Goal: Information Seeking & Learning: Find specific fact

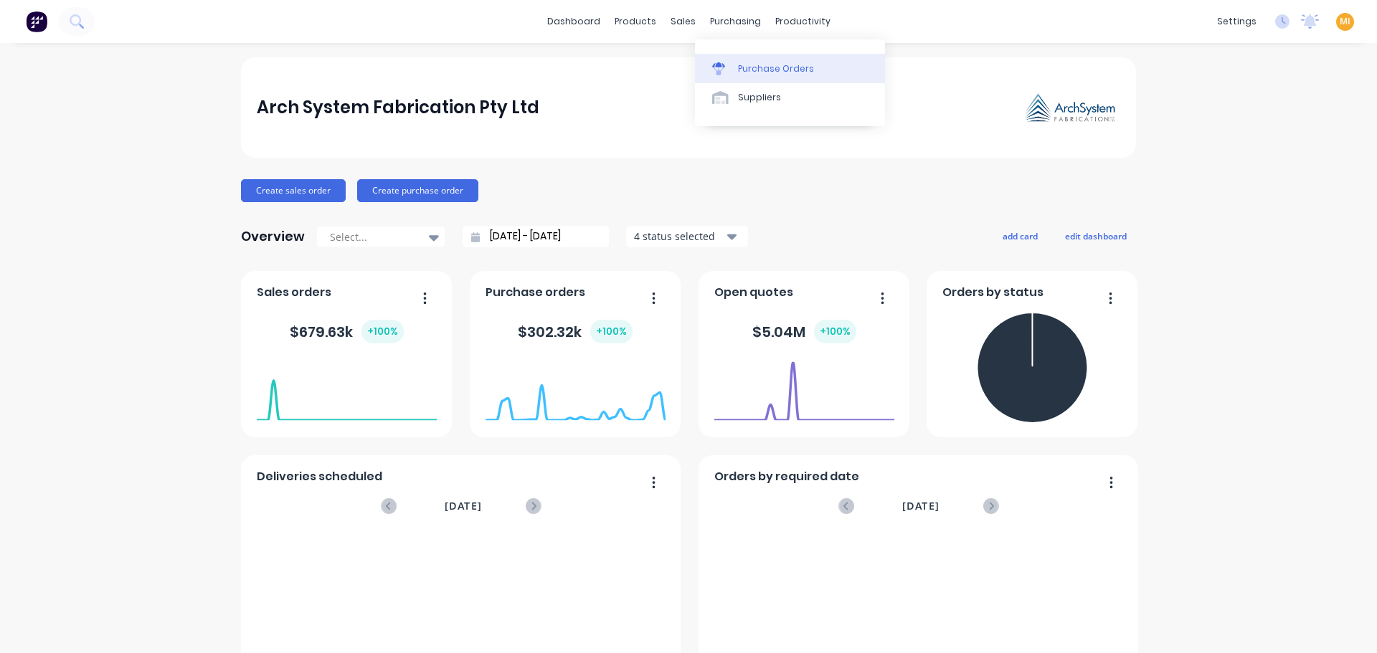
drag, startPoint x: 737, startPoint y: 64, endPoint x: 721, endPoint y: 69, distance: 17.2
click at [738, 64] on div "Purchase Orders" at bounding box center [776, 68] width 76 height 13
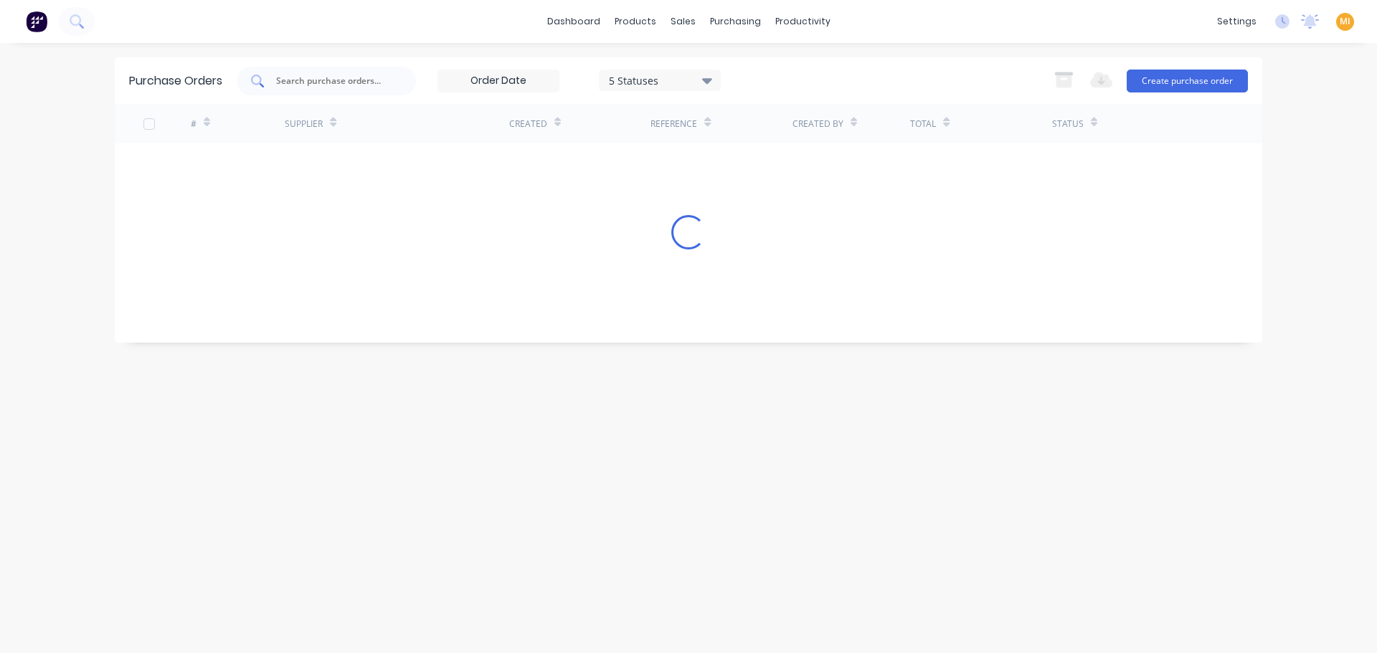
click at [336, 80] on input "text" at bounding box center [334, 81] width 119 height 14
paste input "PO4786"
drag, startPoint x: 292, startPoint y: 81, endPoint x: 192, endPoint y: 95, distance: 100.6
click at [192, 95] on div "Purchase Orders PO4786 5 Statuses 5 Statuses Export to Excel (XLSX) Create purc…" at bounding box center [688, 80] width 1147 height 47
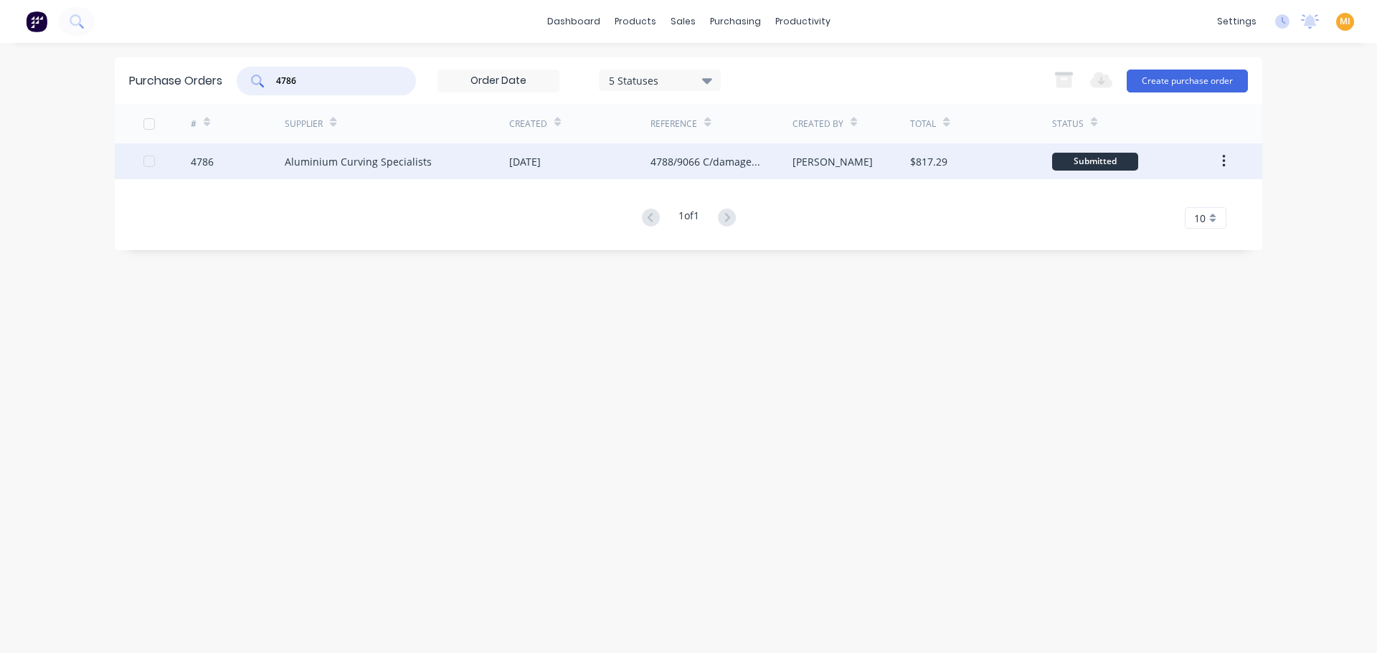
type input "4786"
click at [252, 161] on div "4786" at bounding box center [238, 161] width 95 height 36
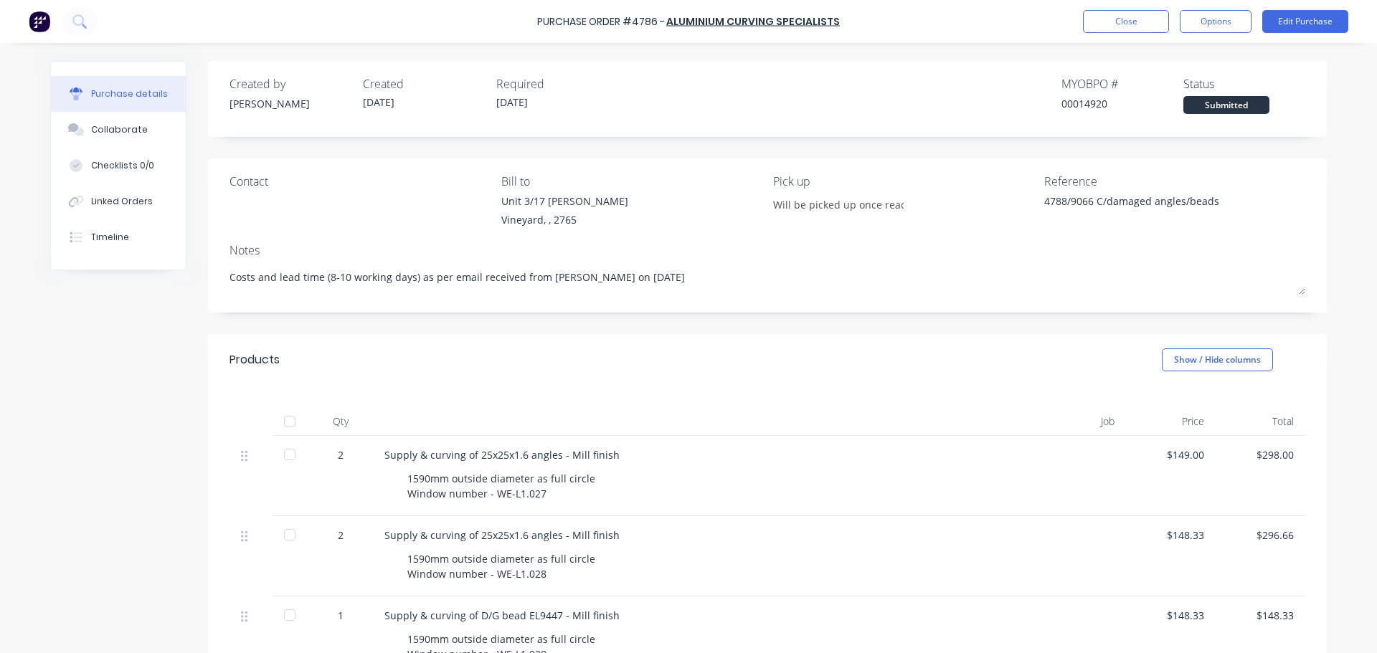
type textarea "x"
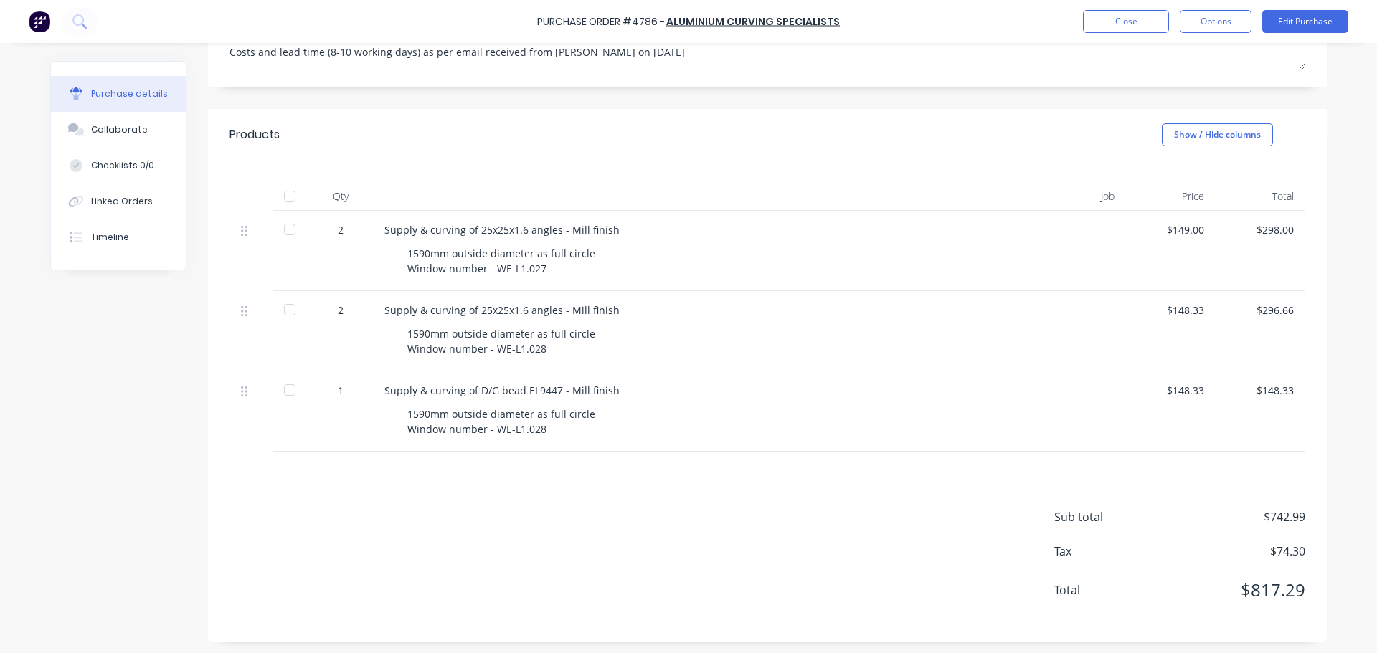
scroll to position [228, 0]
click at [37, 28] on img at bounding box center [40, 22] width 22 height 22
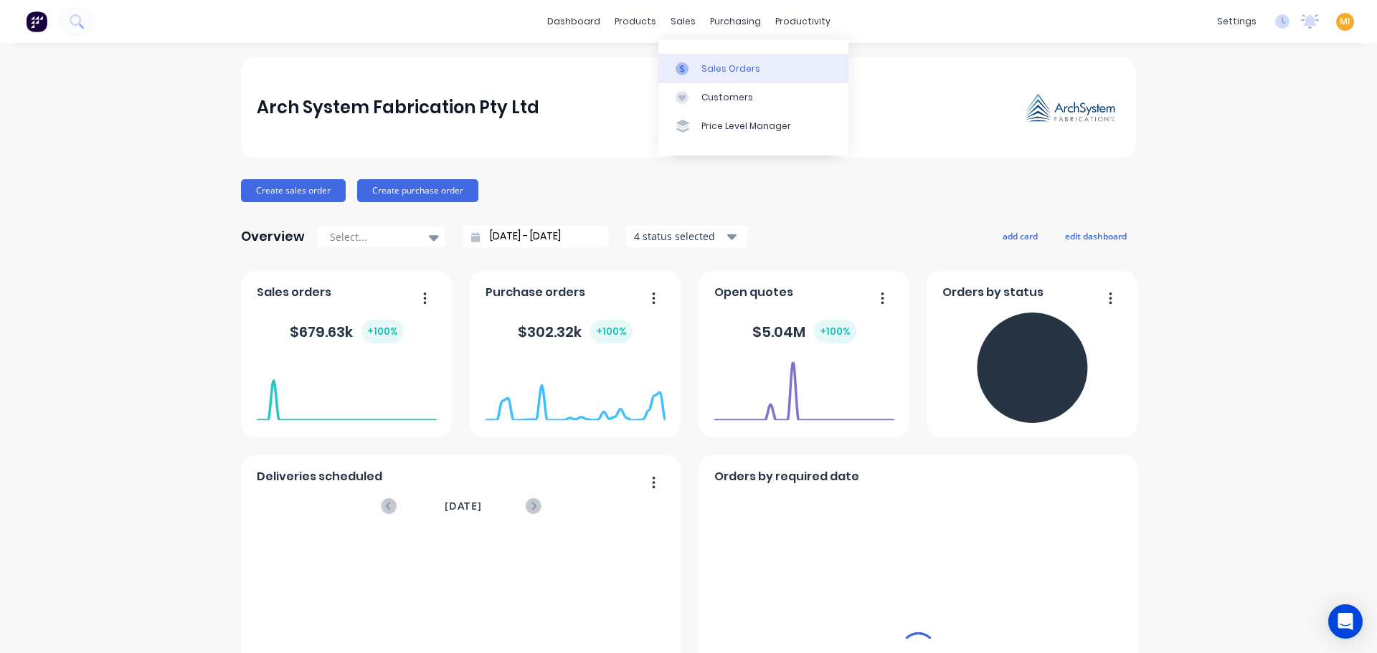
click at [706, 75] on div "Sales Orders" at bounding box center [730, 68] width 59 height 13
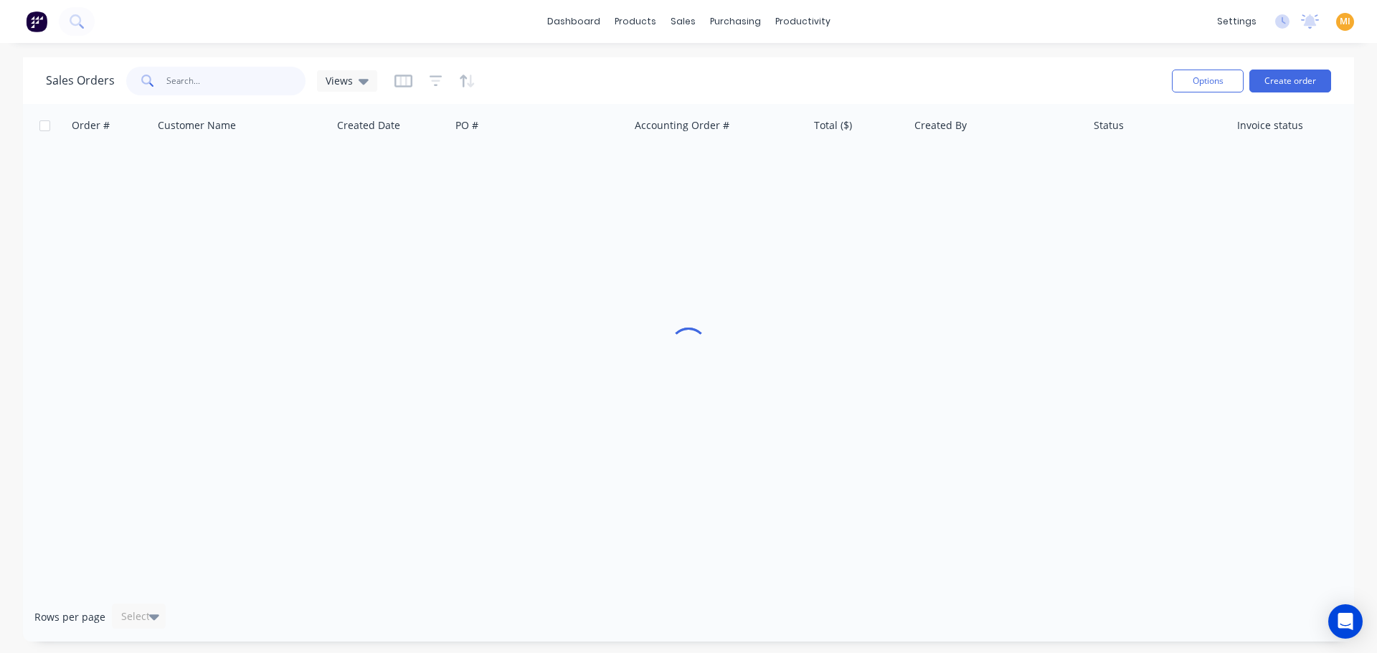
click at [200, 89] on input "text" at bounding box center [236, 81] width 140 height 29
paste input "9066"
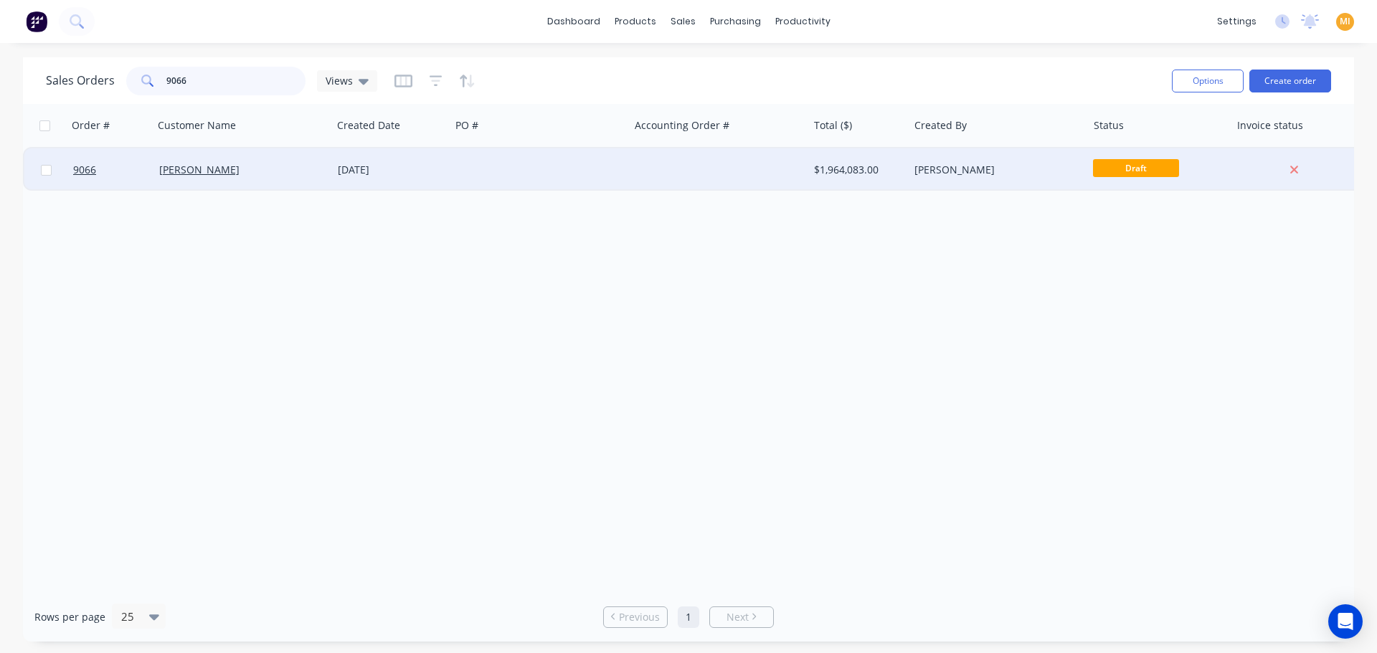
type input "9066"
click at [250, 169] on div "Rohrig" at bounding box center [238, 170] width 159 height 14
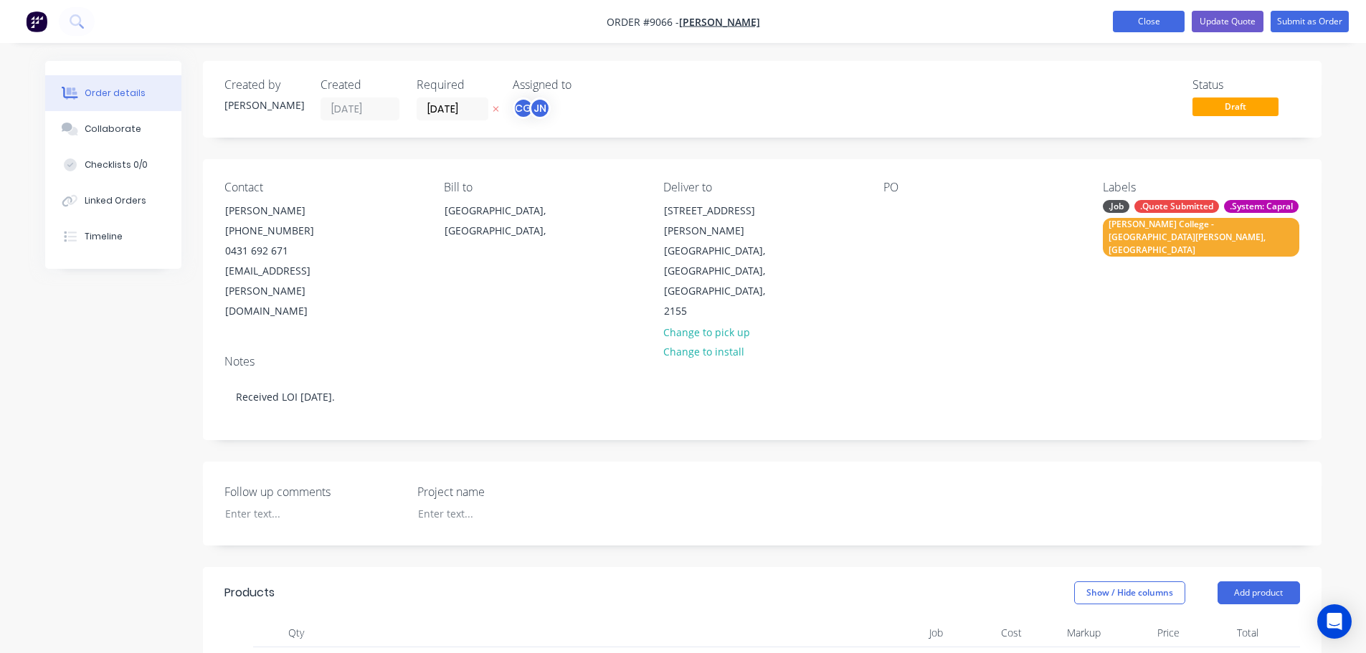
click at [1172, 13] on button "Close" at bounding box center [1149, 22] width 72 height 22
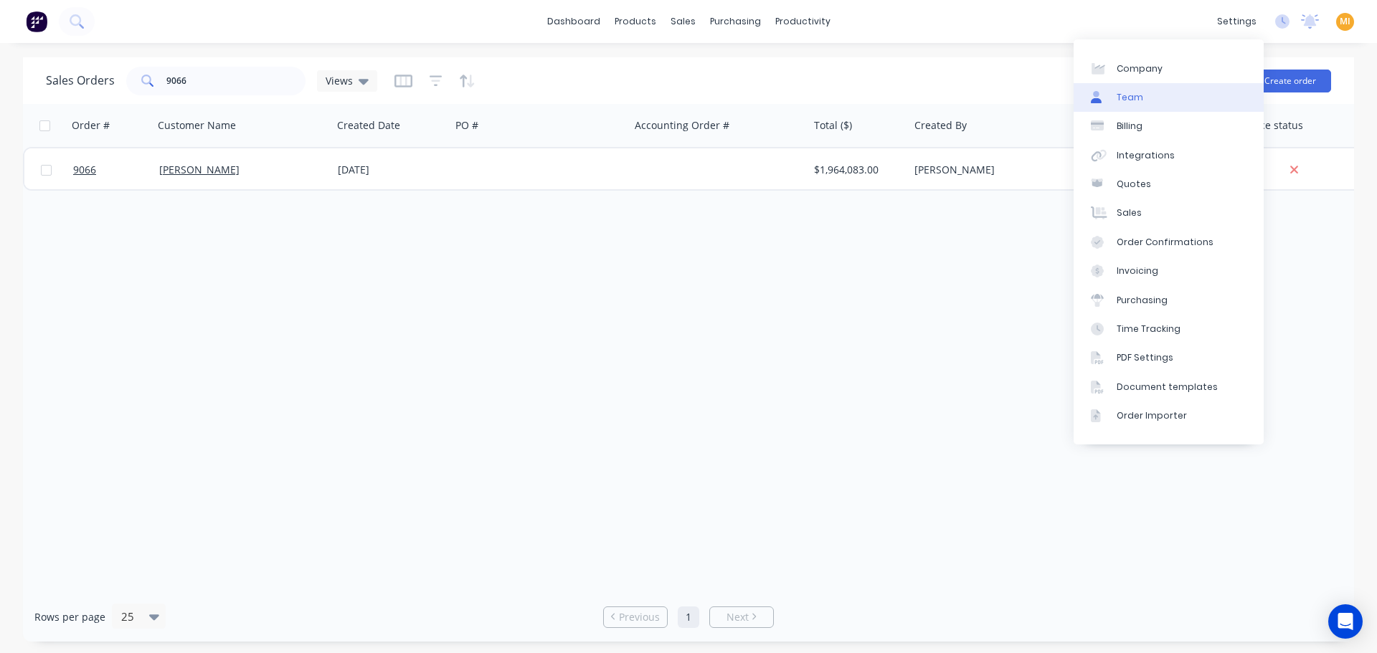
click at [1143, 110] on link "Team" at bounding box center [1168, 97] width 190 height 29
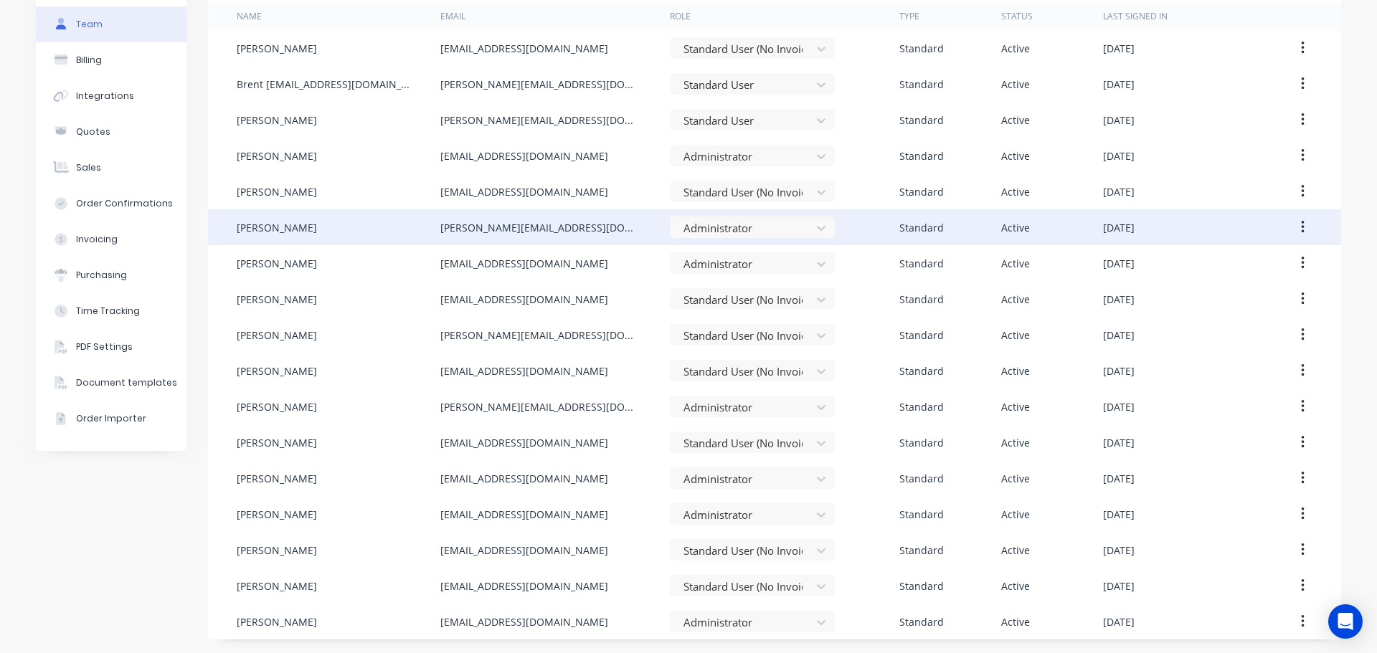
scroll to position [102, 0]
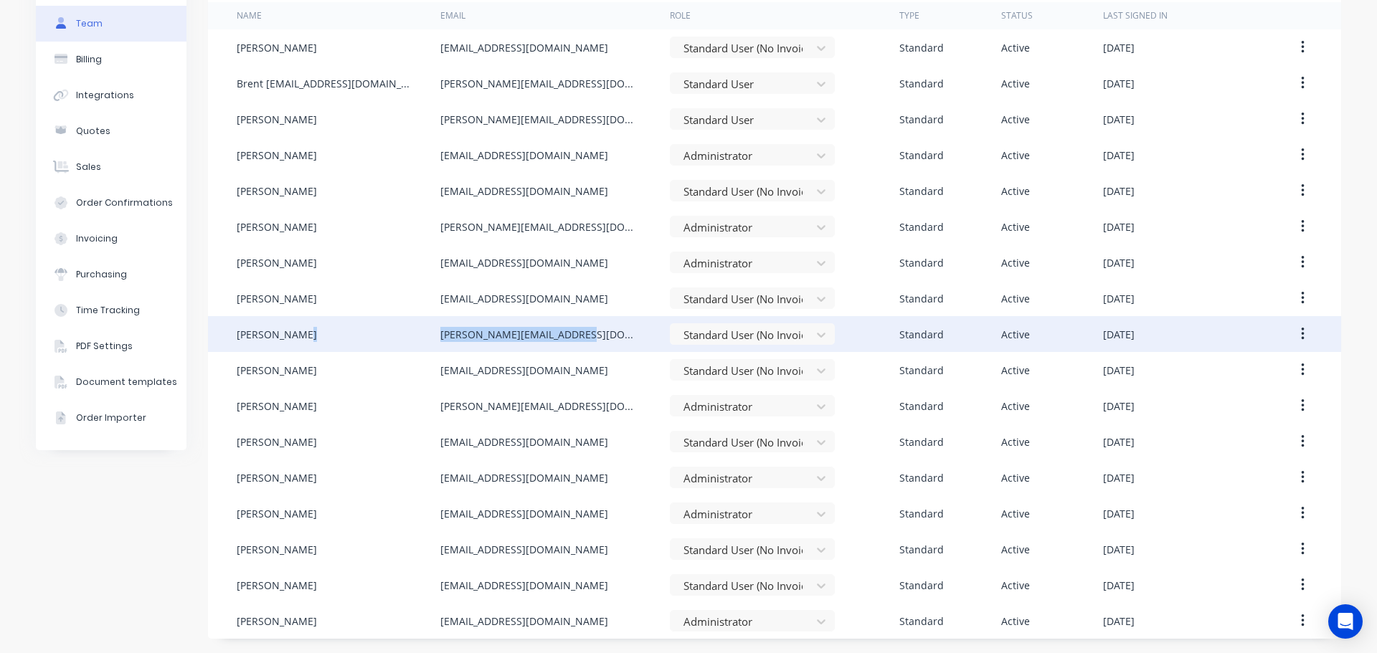
drag, startPoint x: 583, startPoint y: 336, endPoint x: 414, endPoint y: 335, distance: 169.2
click at [414, 335] on div "Joshua Roach joshua.roach2004@gmail.com Standard User (No Invoicing) Standard A…" at bounding box center [774, 334] width 1133 height 36
copy div "joshua.roach2004@gmail.com"
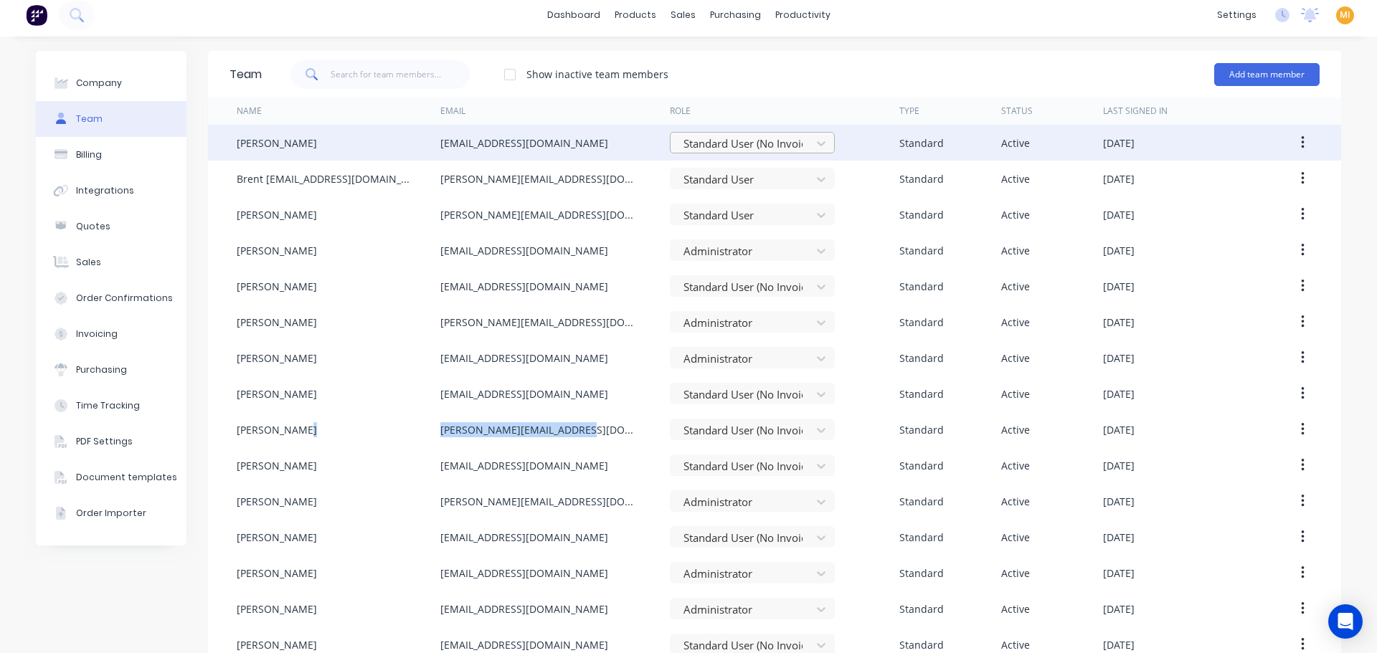
scroll to position [0, 0]
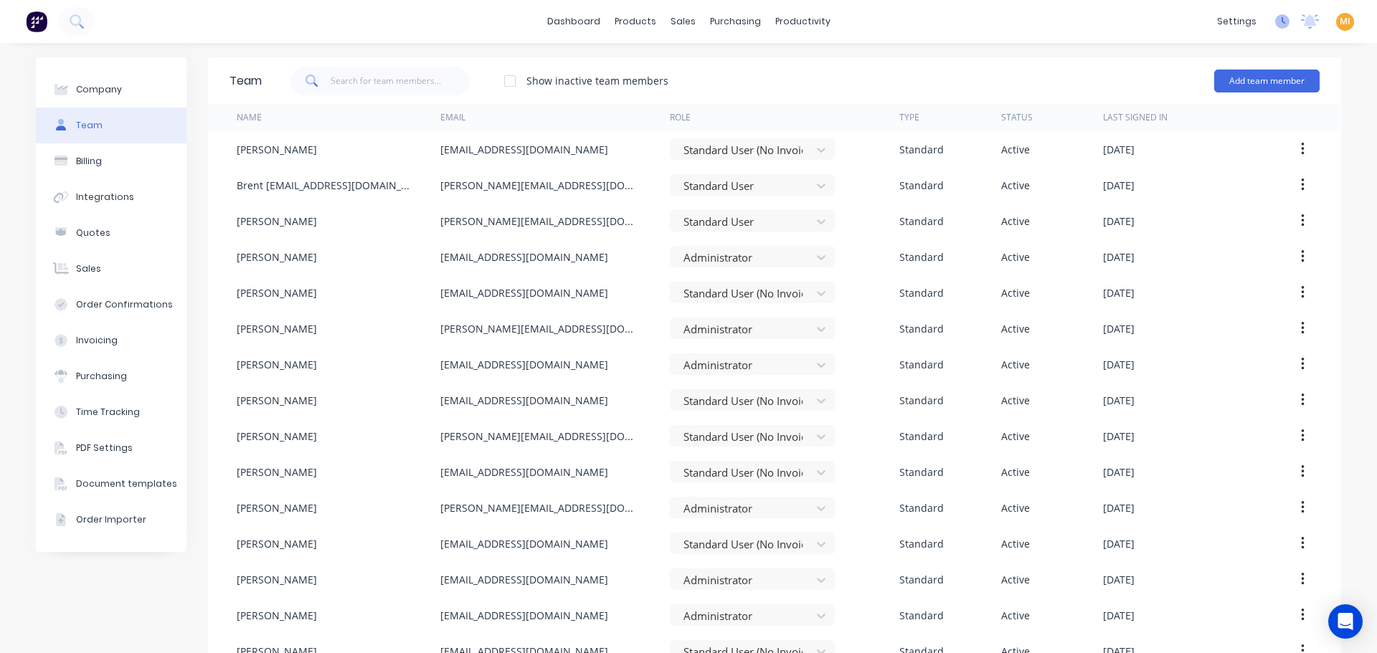
click at [1275, 26] on icon at bounding box center [1282, 21] width 14 height 14
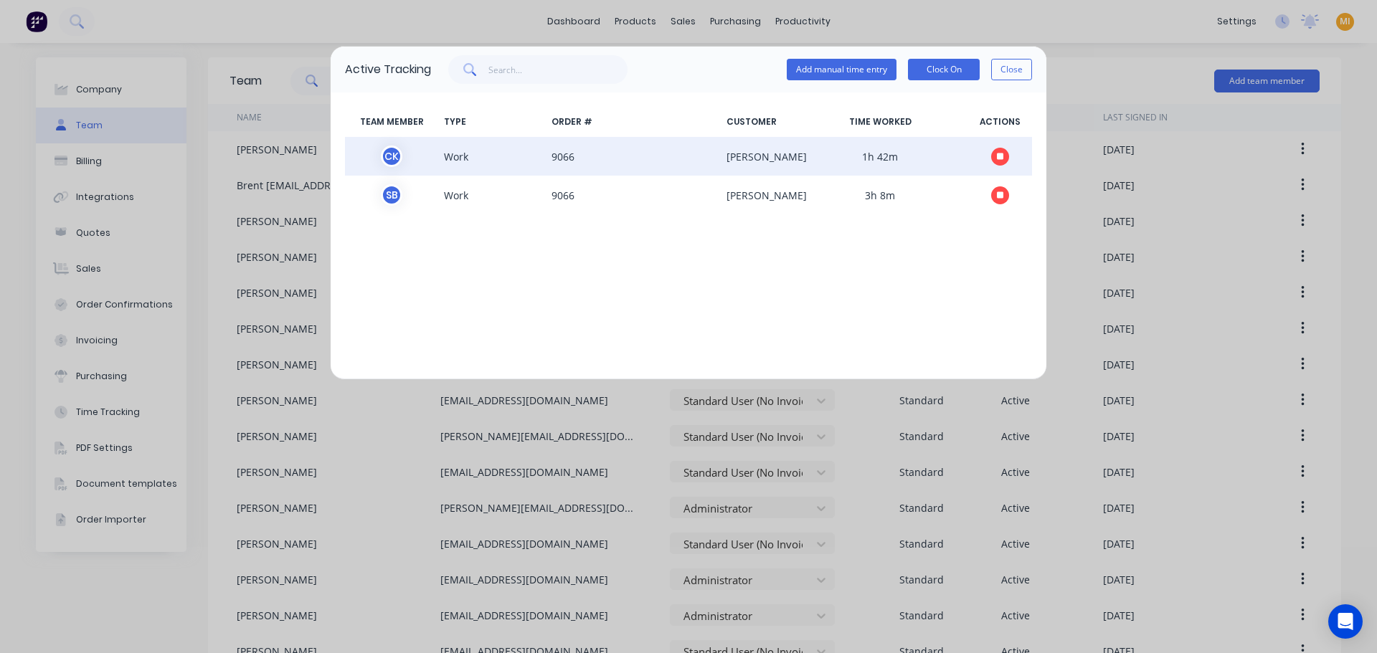
click at [997, 154] on icon "button" at bounding box center [1000, 156] width 7 height 9
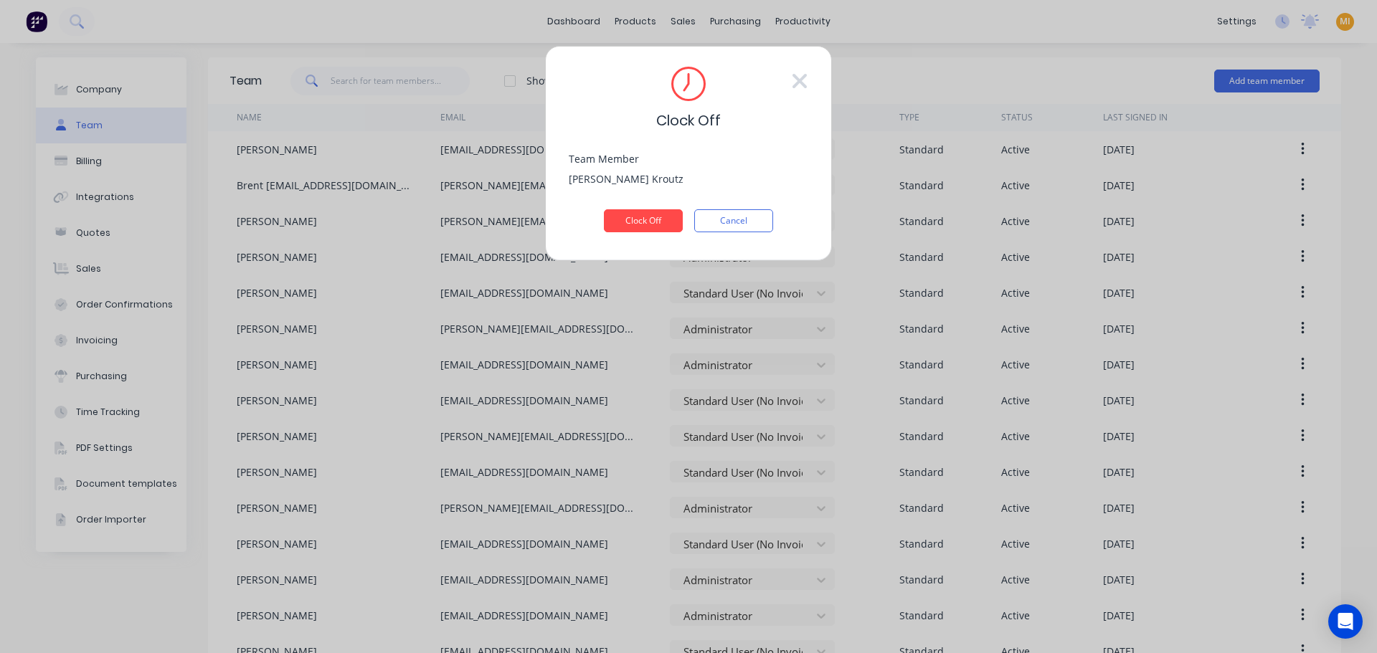
click at [627, 179] on div "Clinton Kroutz" at bounding box center [688, 177] width 239 height 19
click at [627, 222] on button "Clock Off" at bounding box center [643, 220] width 79 height 23
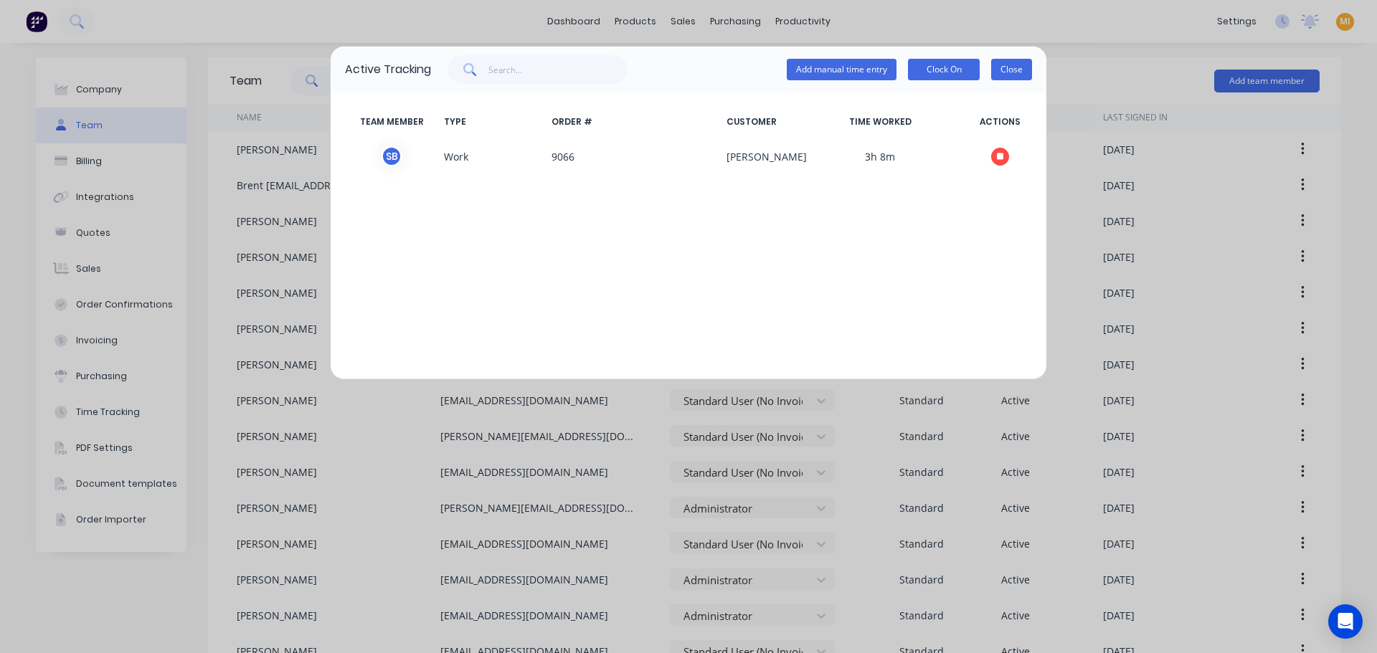
click at [1005, 66] on button "Close" at bounding box center [1011, 70] width 41 height 22
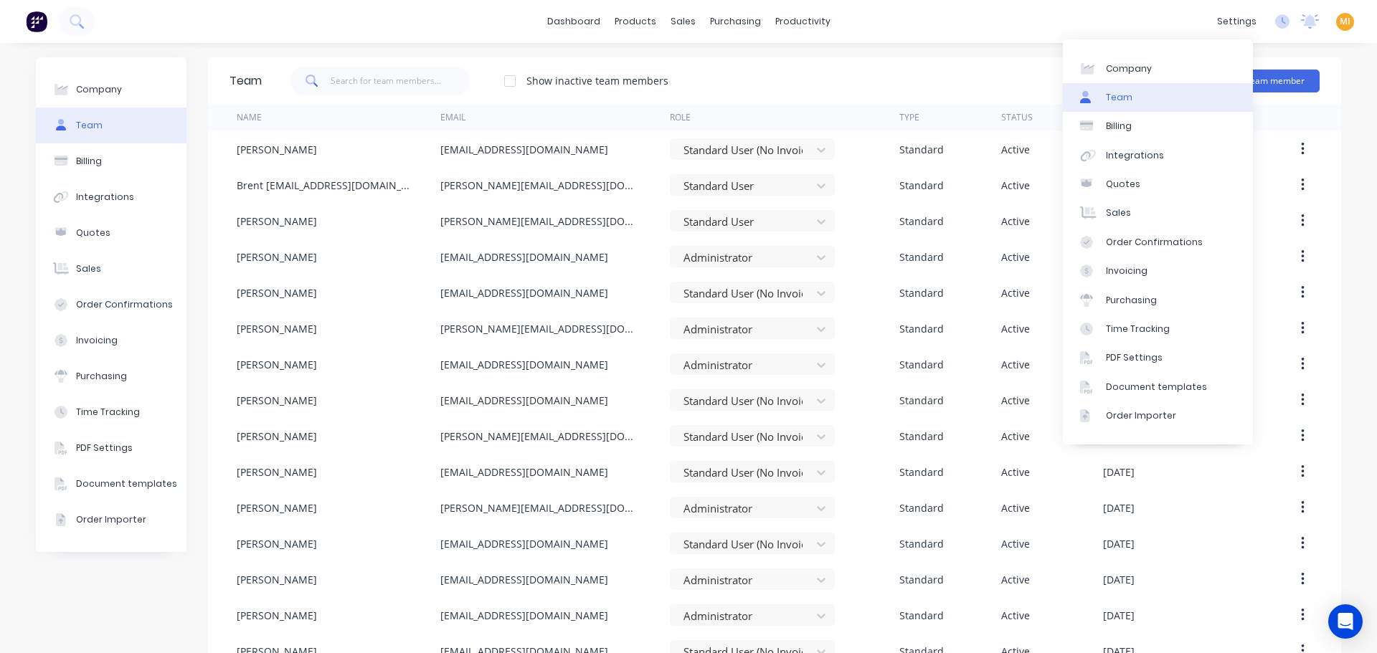
click at [1121, 98] on div "Team" at bounding box center [1119, 97] width 27 height 13
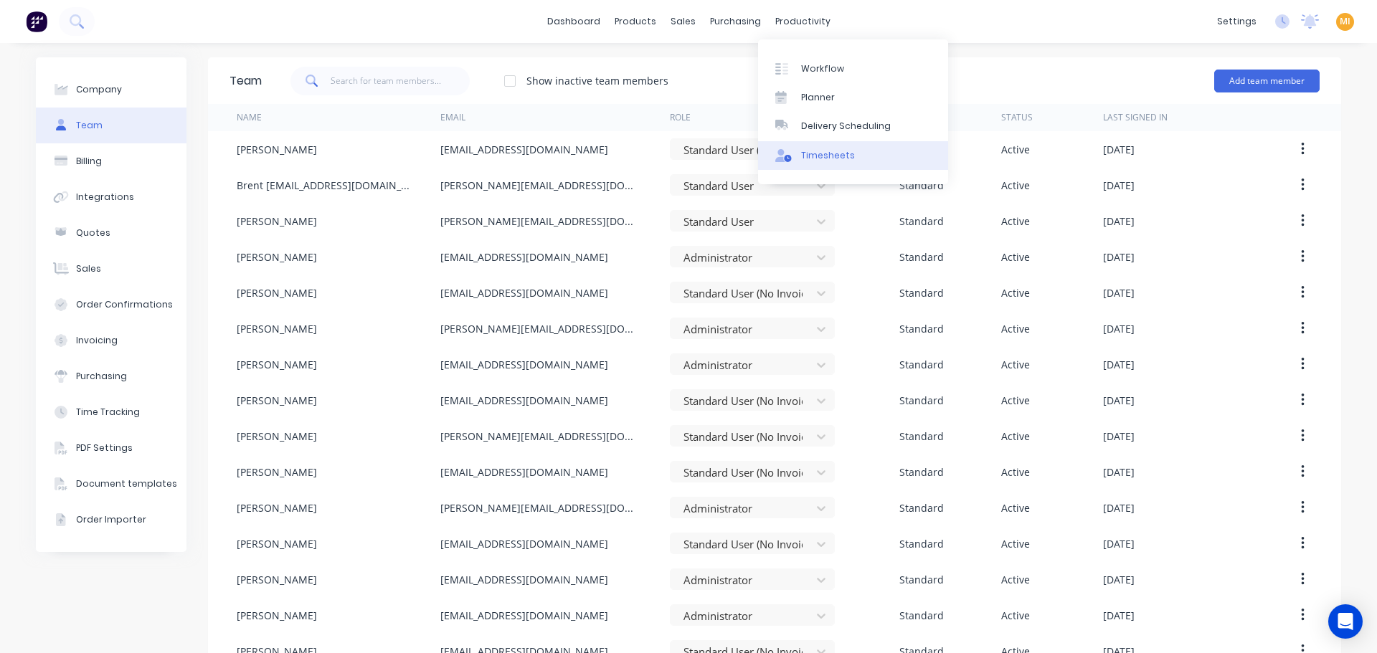
click at [817, 152] on div "Timesheets" at bounding box center [828, 155] width 54 height 13
